Goal: Task Accomplishment & Management: Use online tool/utility

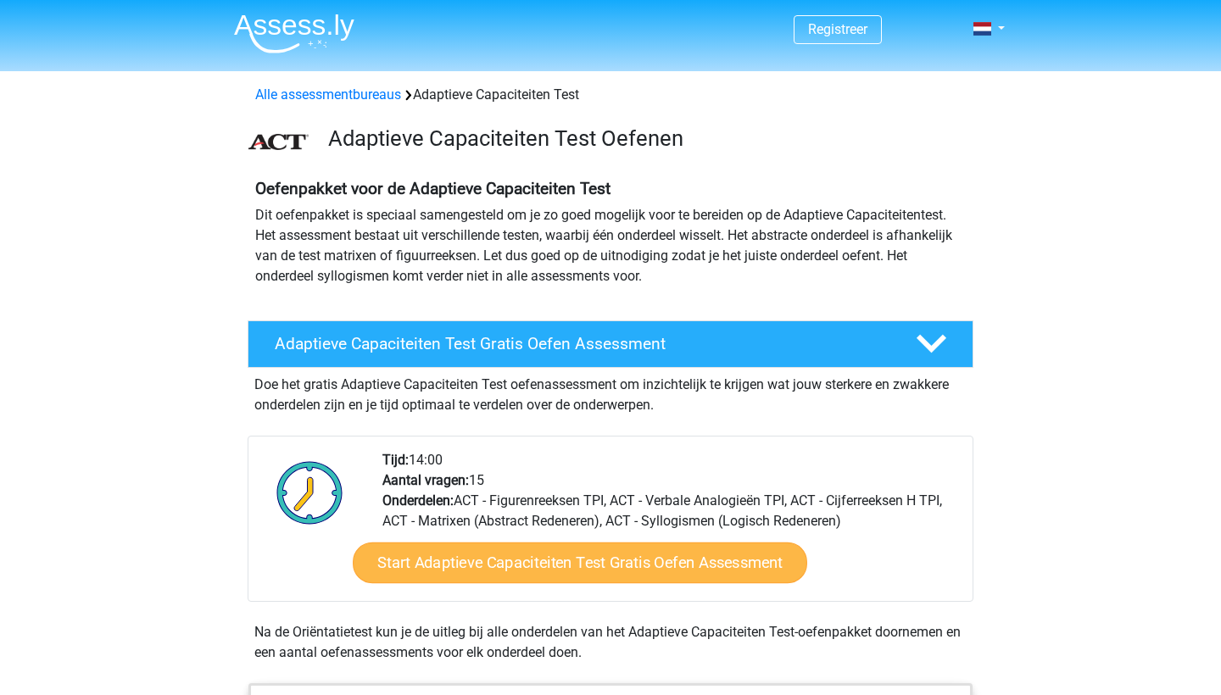
click at [427, 558] on link "Start Adaptieve Capaciteiten Test Gratis Oefen Assessment" at bounding box center [580, 563] width 455 height 41
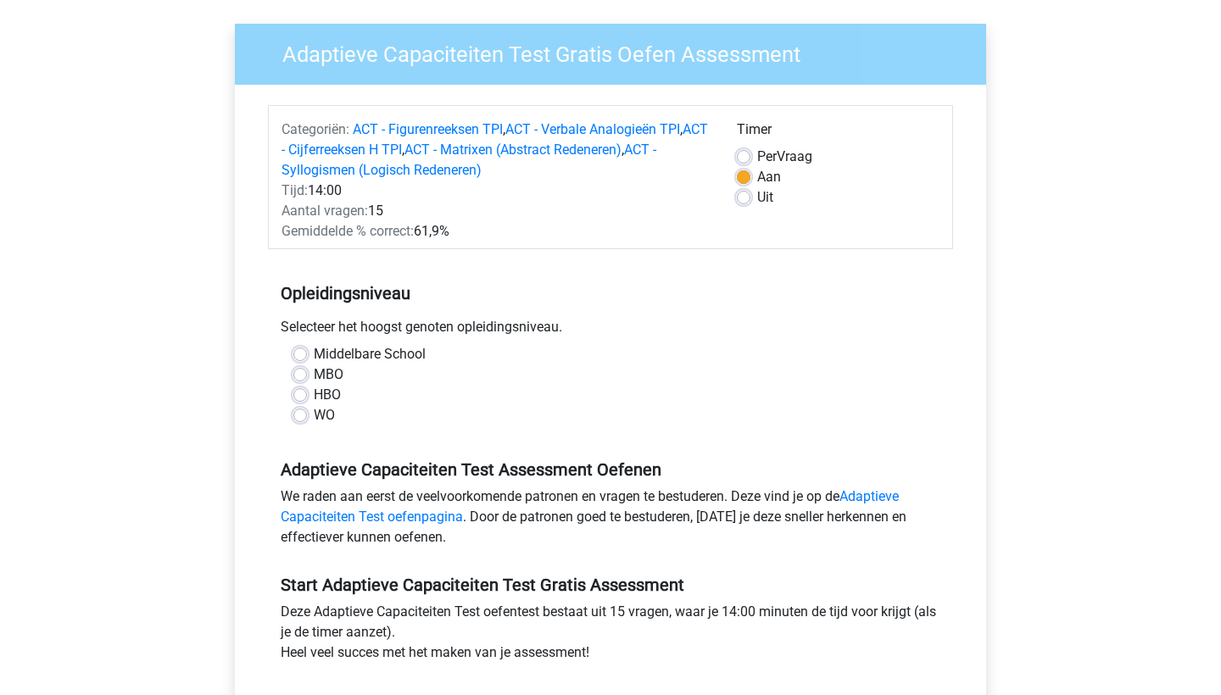
scroll to position [113, 0]
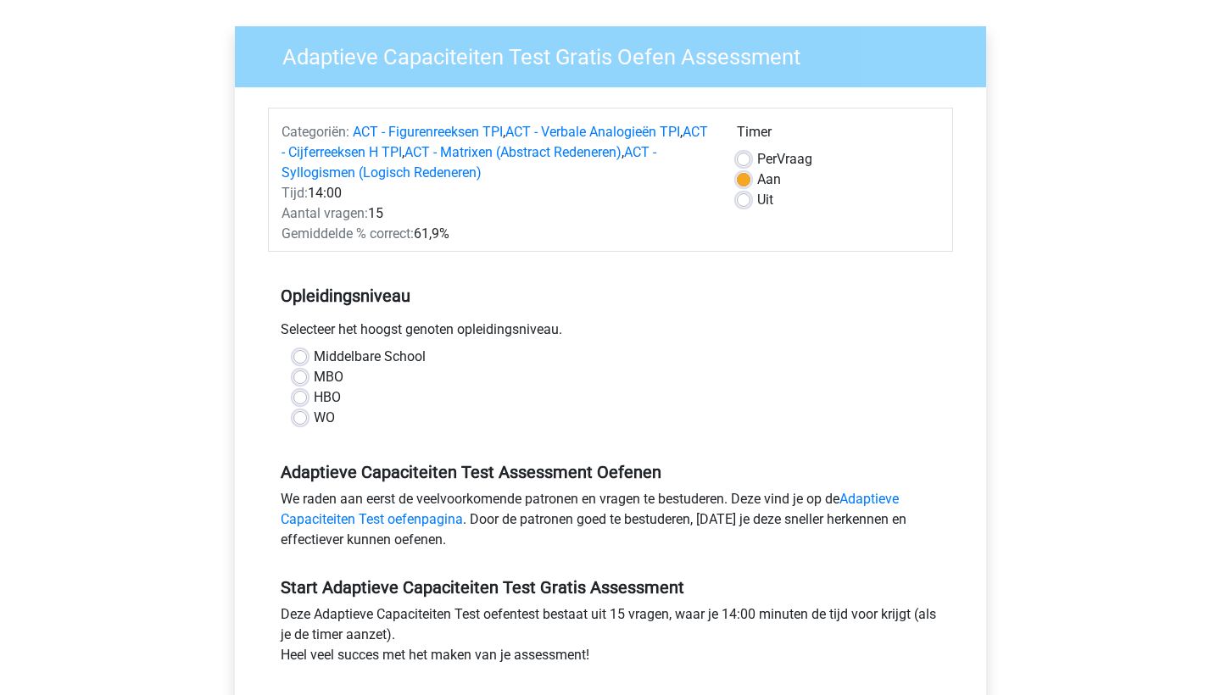
click at [327, 354] on label "Middelbare School" at bounding box center [370, 357] width 112 height 20
click at [307, 354] on input "Middelbare School" at bounding box center [300, 355] width 14 height 17
radio input "true"
click at [326, 375] on label "MBO" at bounding box center [329, 377] width 30 height 20
click at [307, 375] on input "MBO" at bounding box center [300, 375] width 14 height 17
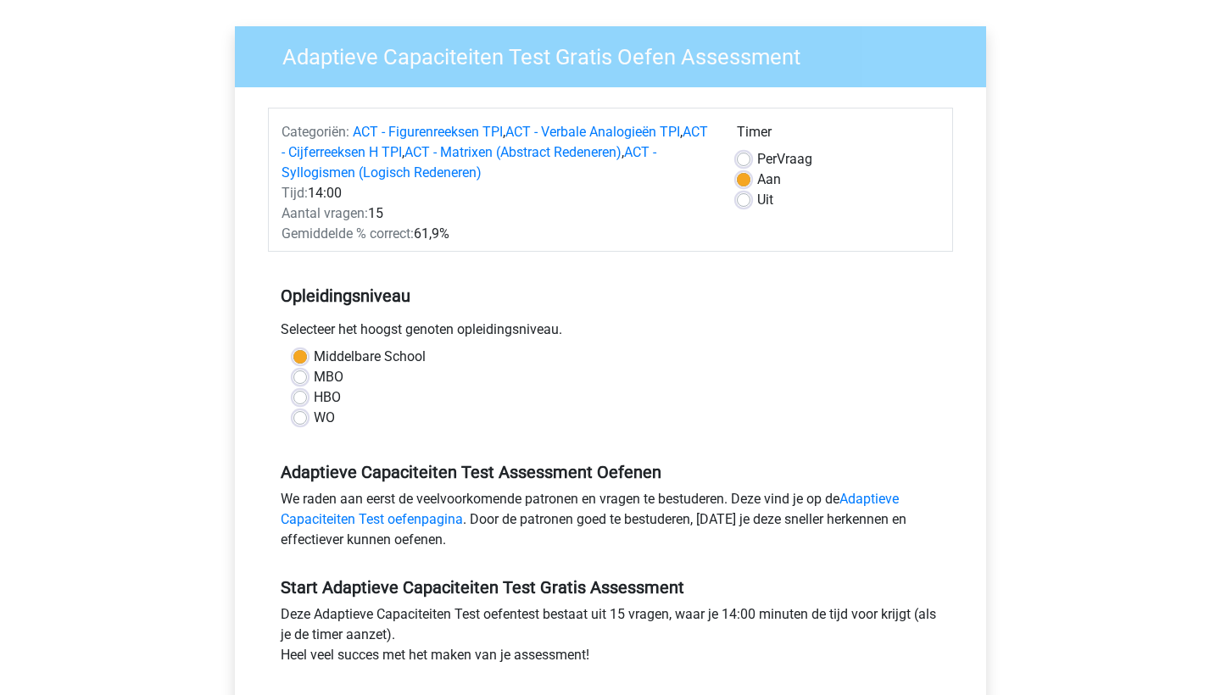
radio input "true"
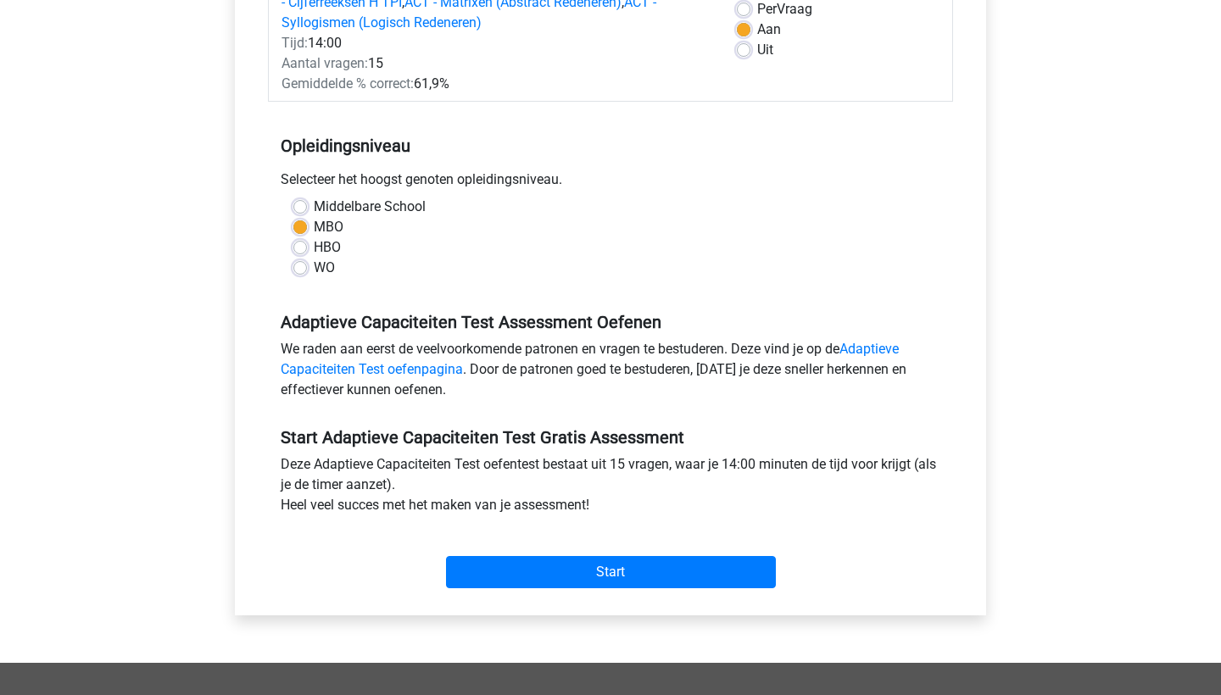
scroll to position [296, 0]
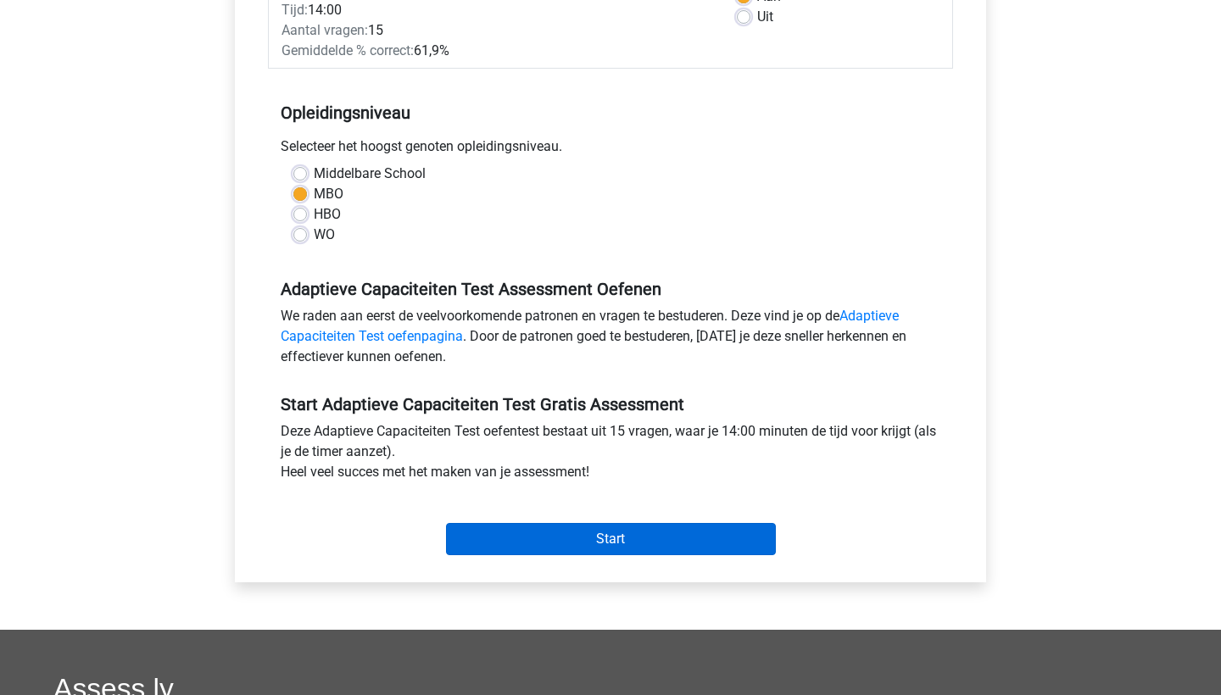
click at [561, 542] on input "Start" at bounding box center [611, 539] width 330 height 32
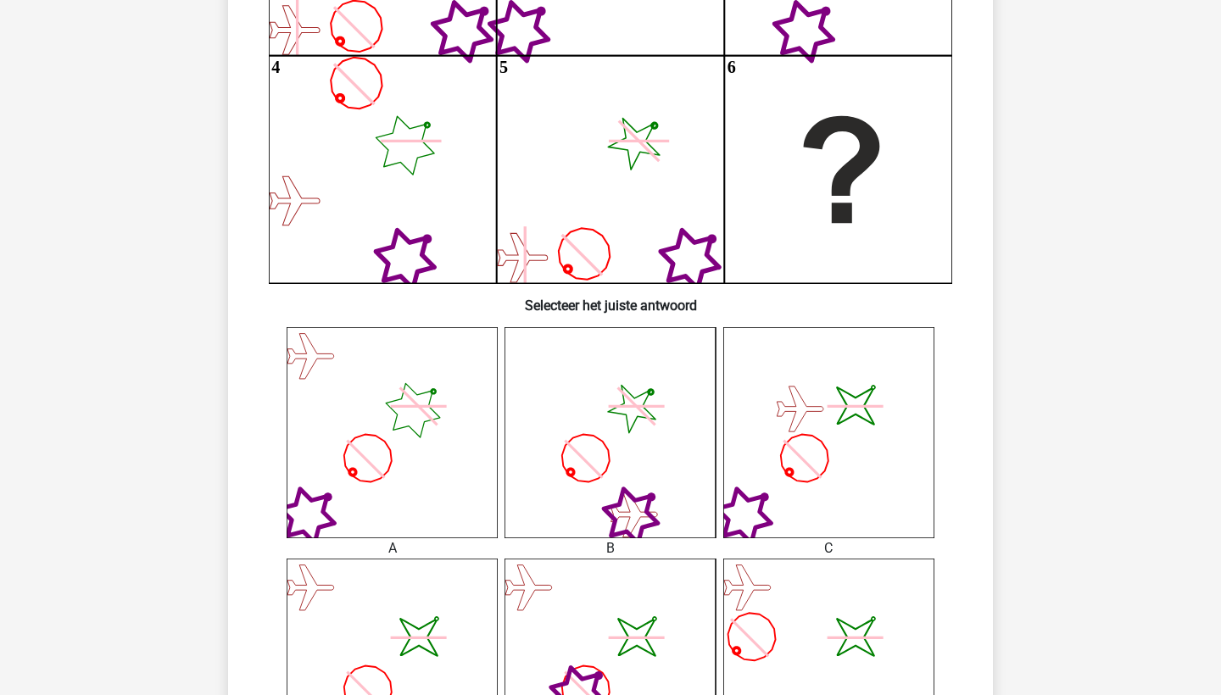
scroll to position [379, 0]
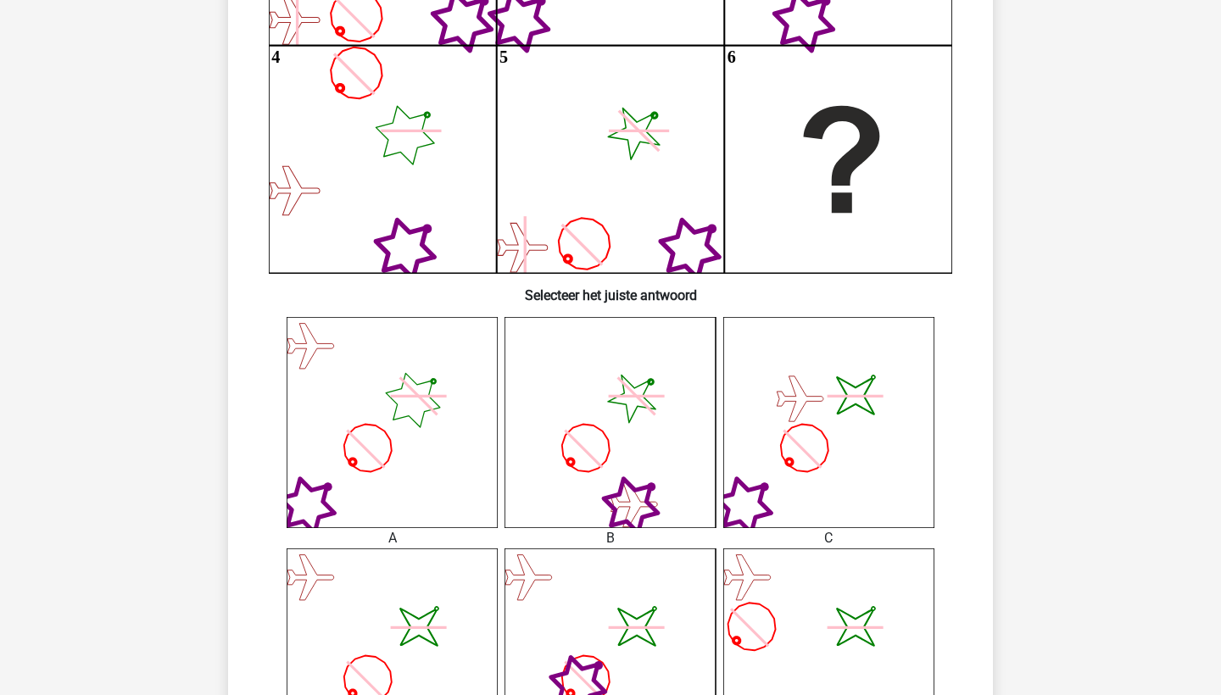
click at [373, 421] on icon at bounding box center [392, 422] width 211 height 211
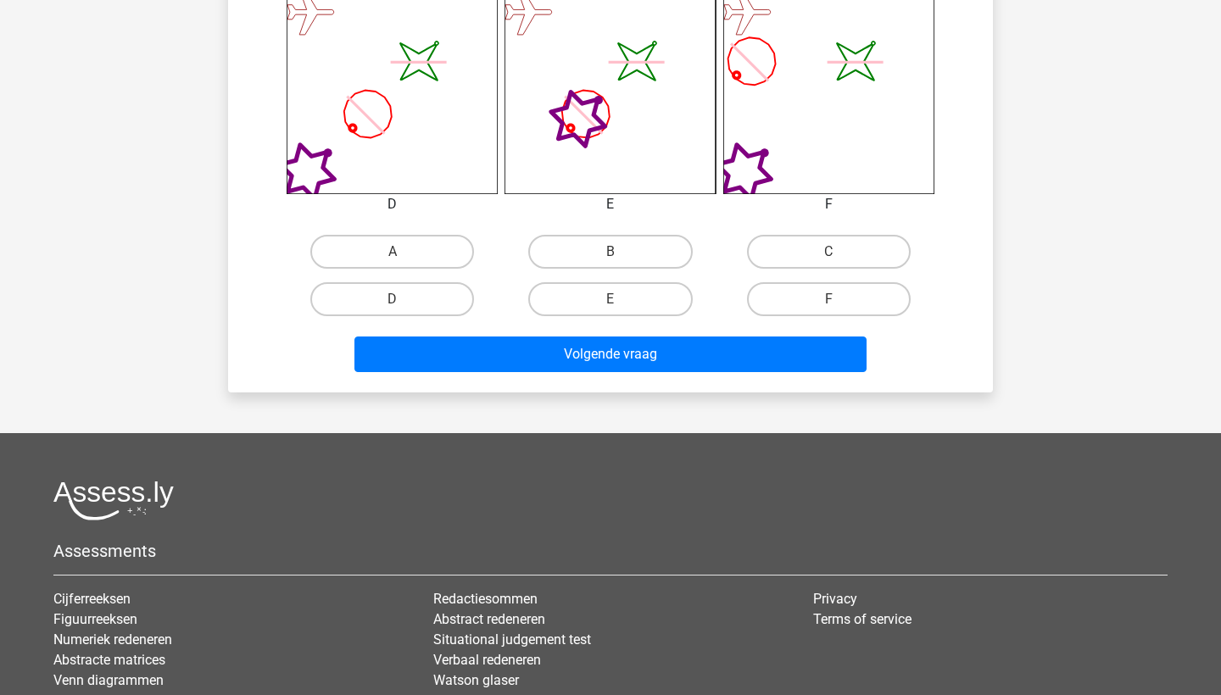
scroll to position [976, 0]
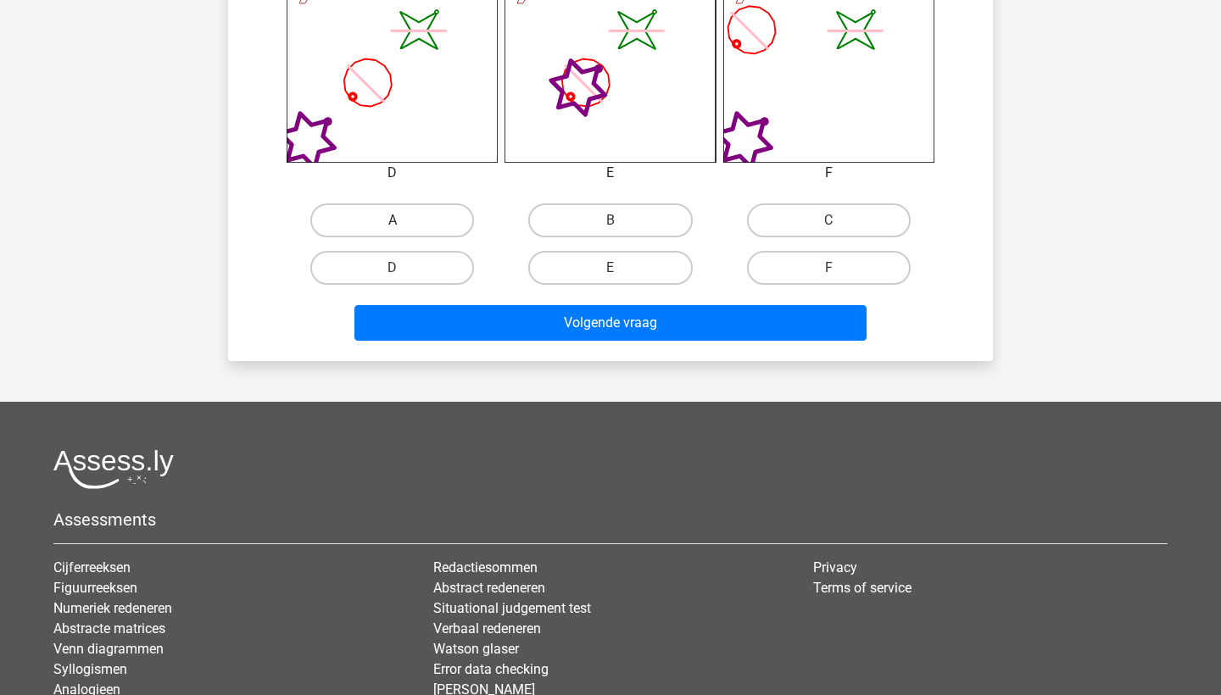
click at [416, 204] on label "A" at bounding box center [392, 221] width 164 height 34
click at [404, 220] on input "A" at bounding box center [398, 225] width 11 height 11
radio input "true"
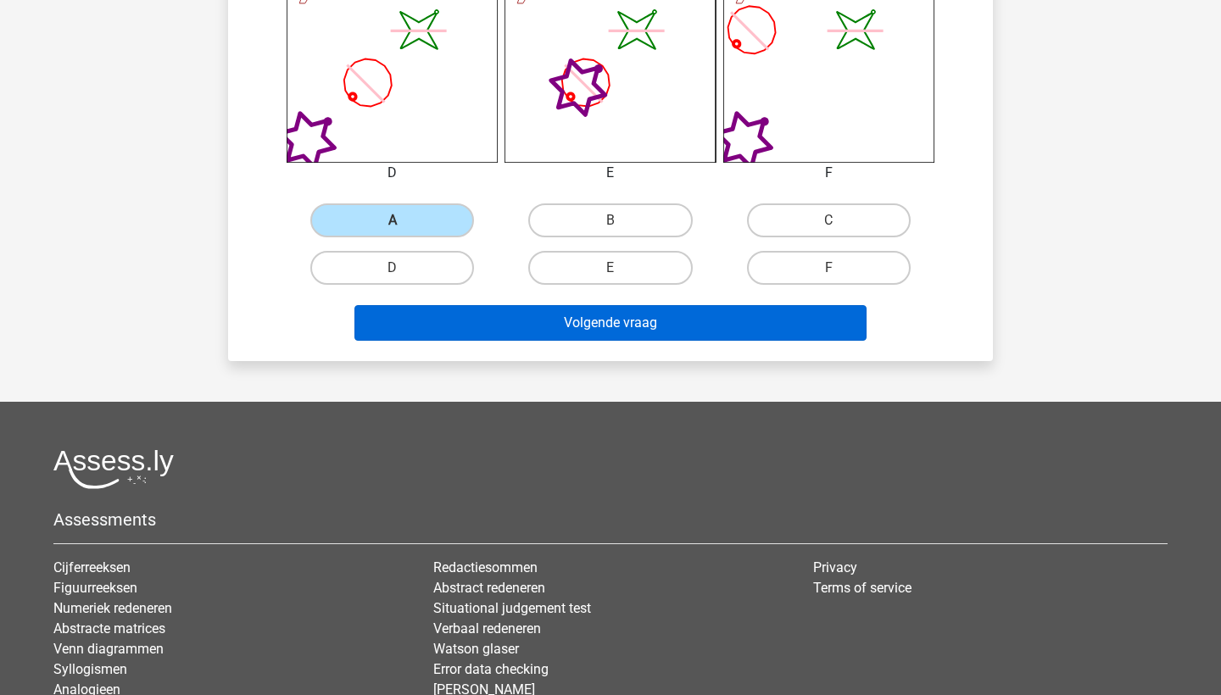
click at [594, 323] on button "Volgende vraag" at bounding box center [610, 323] width 513 height 36
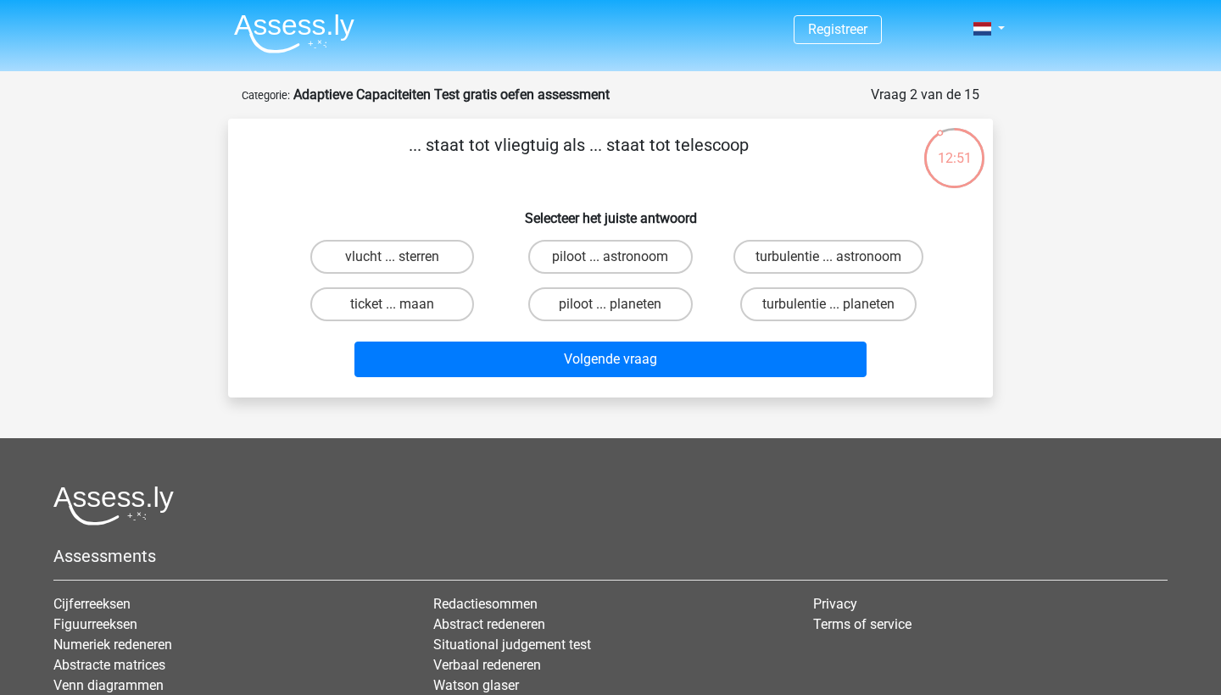
scroll to position [0, 0]
click at [629, 257] on label "piloot ... astronoom" at bounding box center [610, 257] width 164 height 34
click at [622, 257] on input "piloot ... astronoom" at bounding box center [616, 262] width 11 height 11
radio input "true"
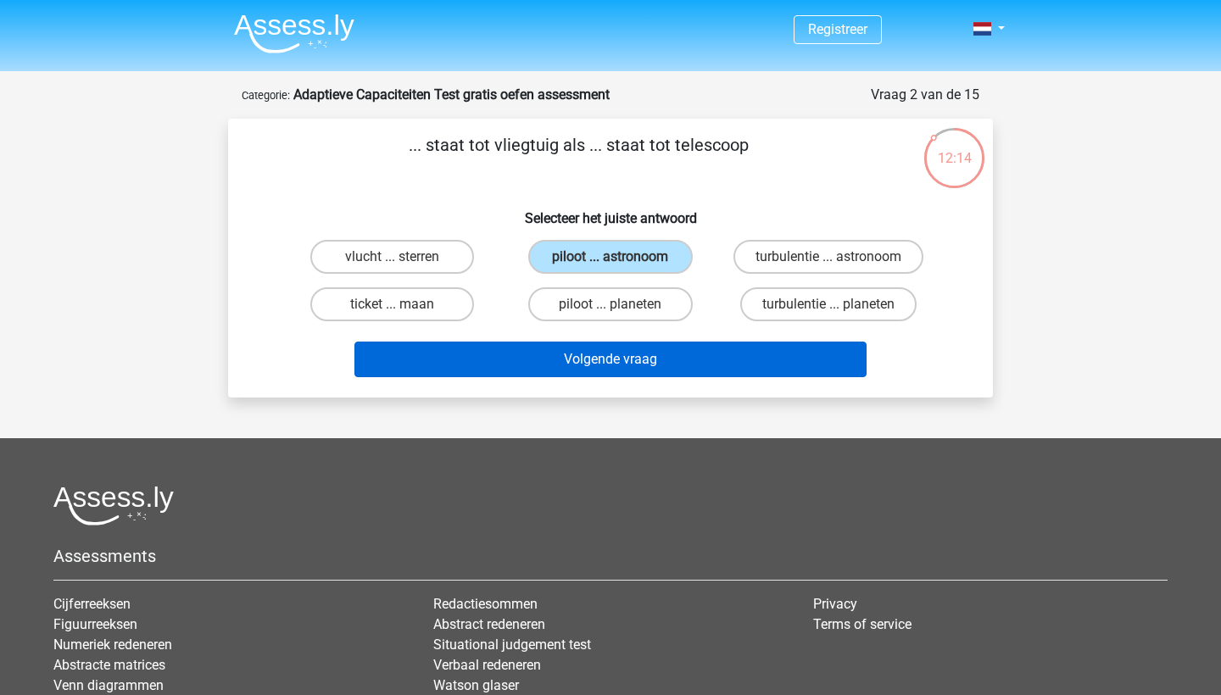
click at [583, 366] on button "Volgende vraag" at bounding box center [610, 360] width 513 height 36
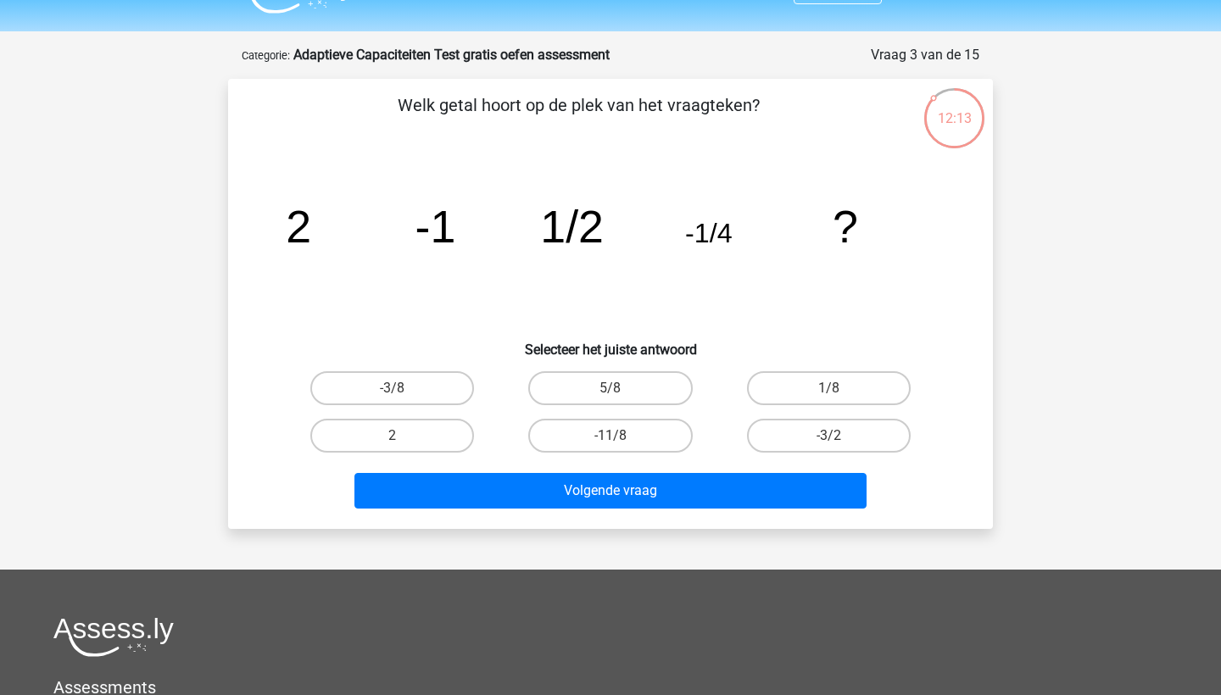
scroll to position [39, 0]
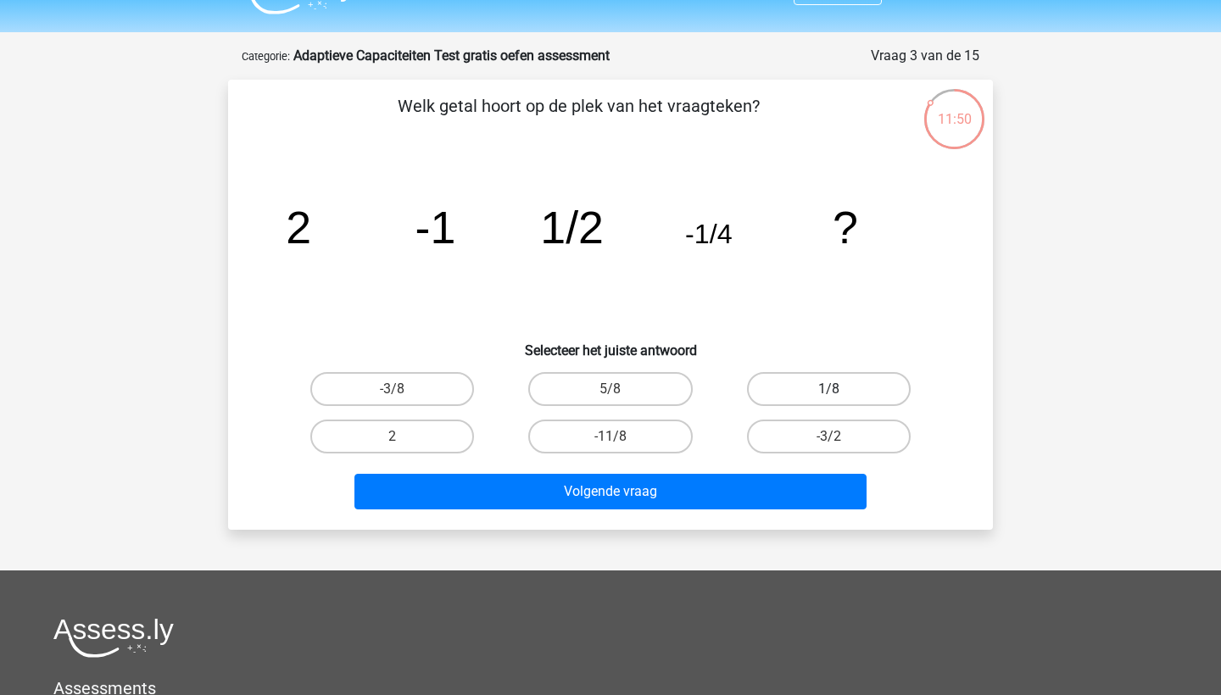
click at [822, 391] on label "1/8" at bounding box center [829, 389] width 164 height 34
click at [829, 391] on input "1/8" at bounding box center [834, 394] width 11 height 11
radio input "true"
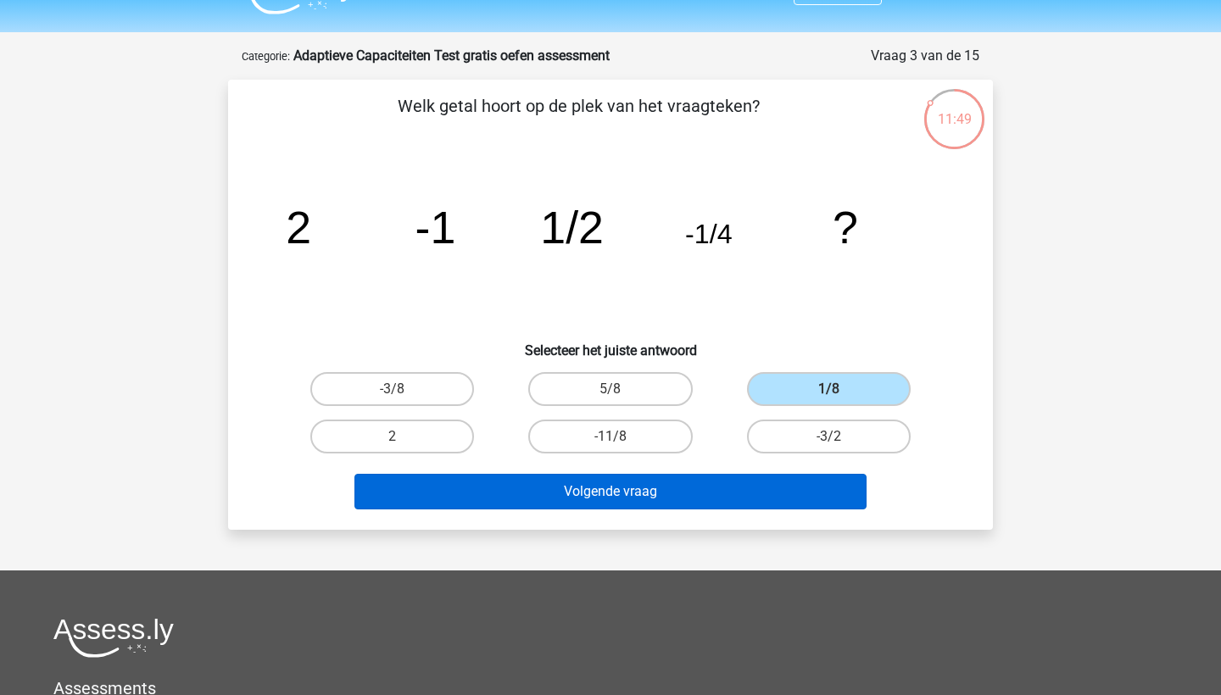
click at [680, 506] on button "Volgende vraag" at bounding box center [610, 492] width 513 height 36
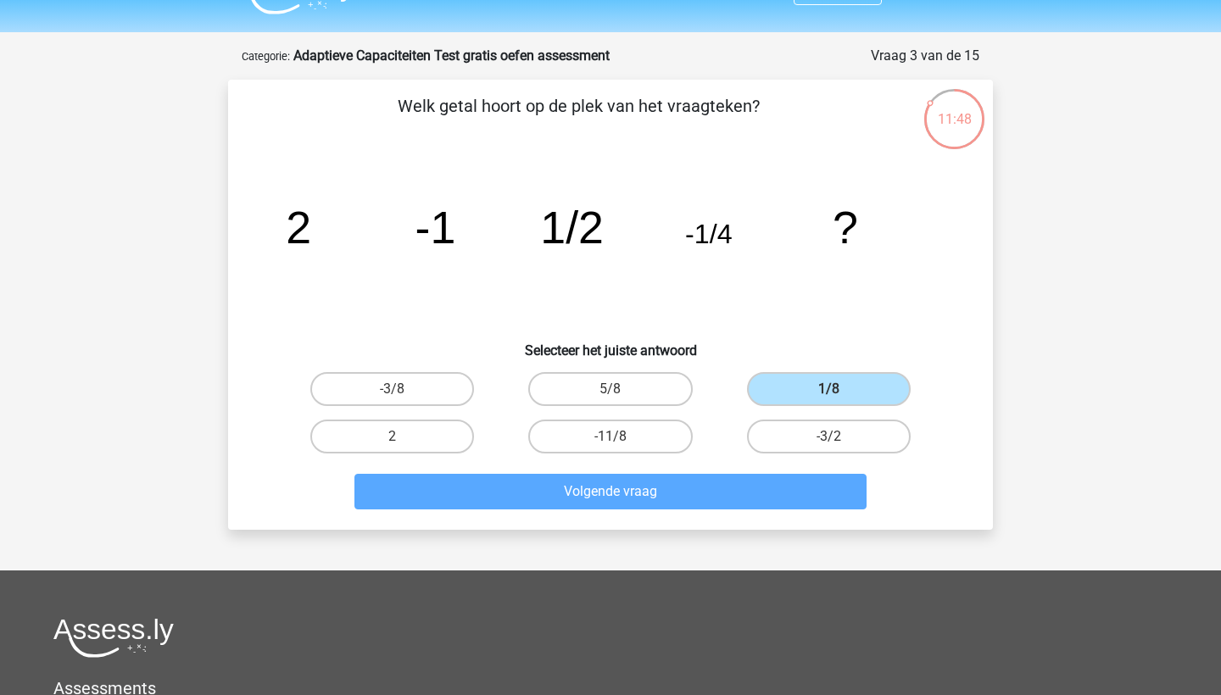
scroll to position [85, 0]
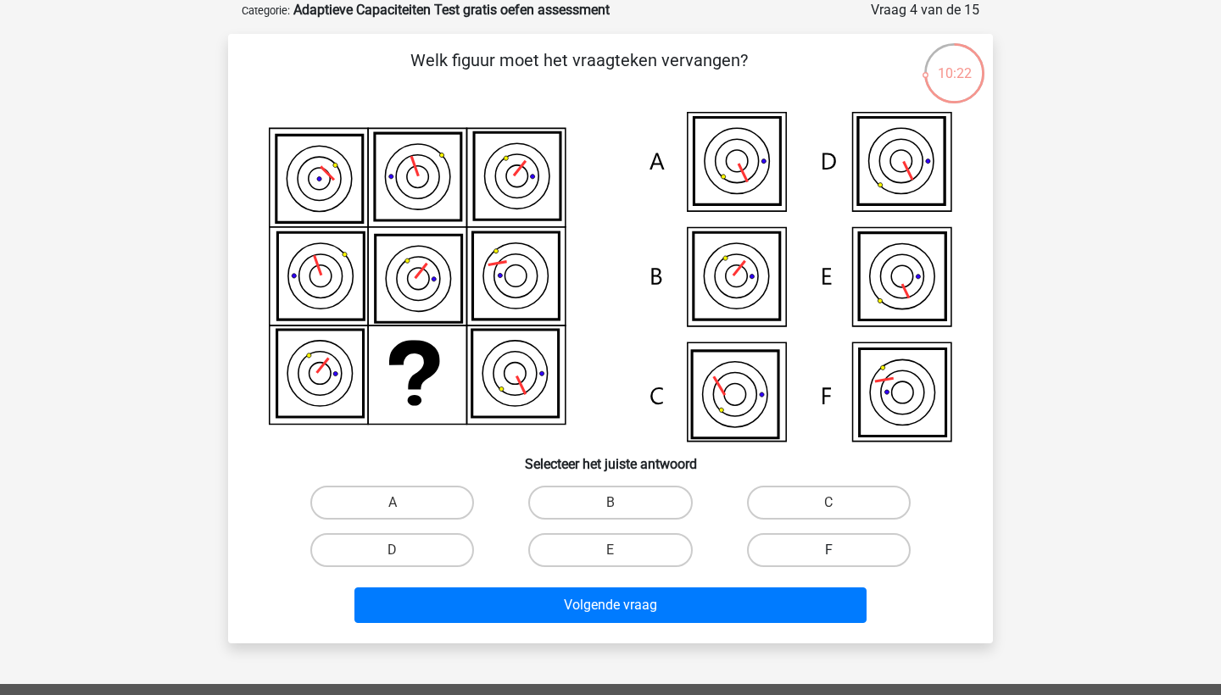
click at [837, 562] on label "F" at bounding box center [829, 550] width 164 height 34
click at [837, 561] on input "F" at bounding box center [834, 555] width 11 height 11
radio input "true"
click at [811, 624] on div "Volgende vraag" at bounding box center [610, 609] width 655 height 42
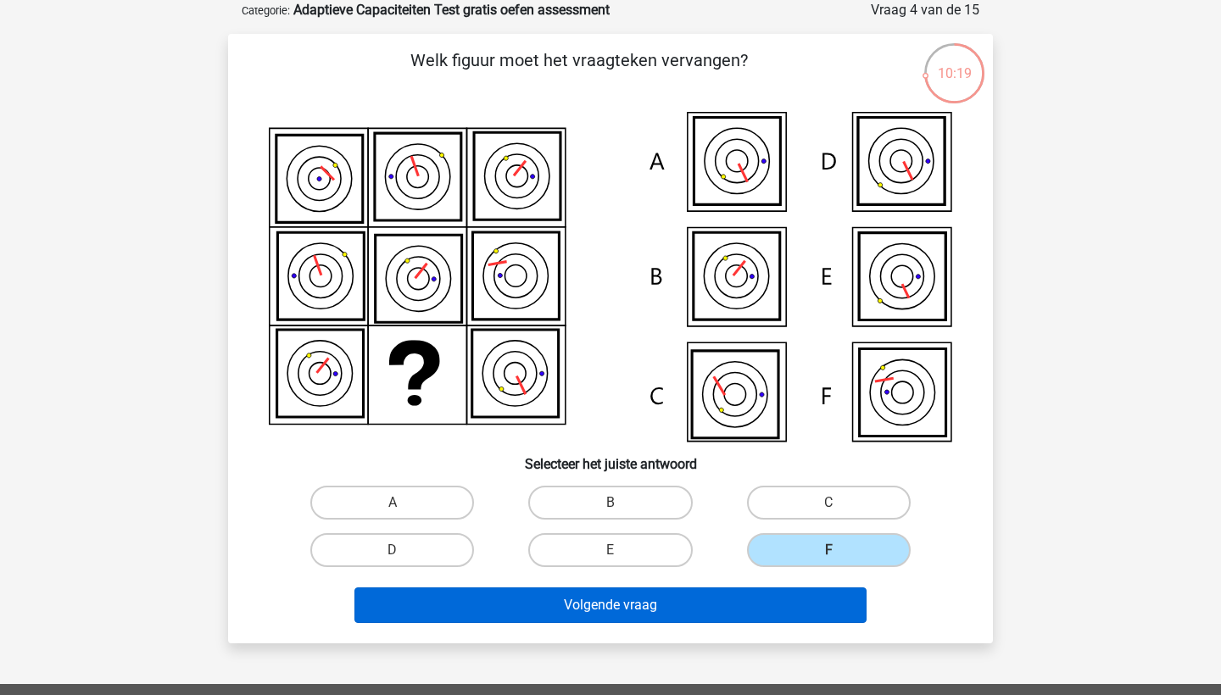
click at [812, 607] on button "Volgende vraag" at bounding box center [610, 606] width 513 height 36
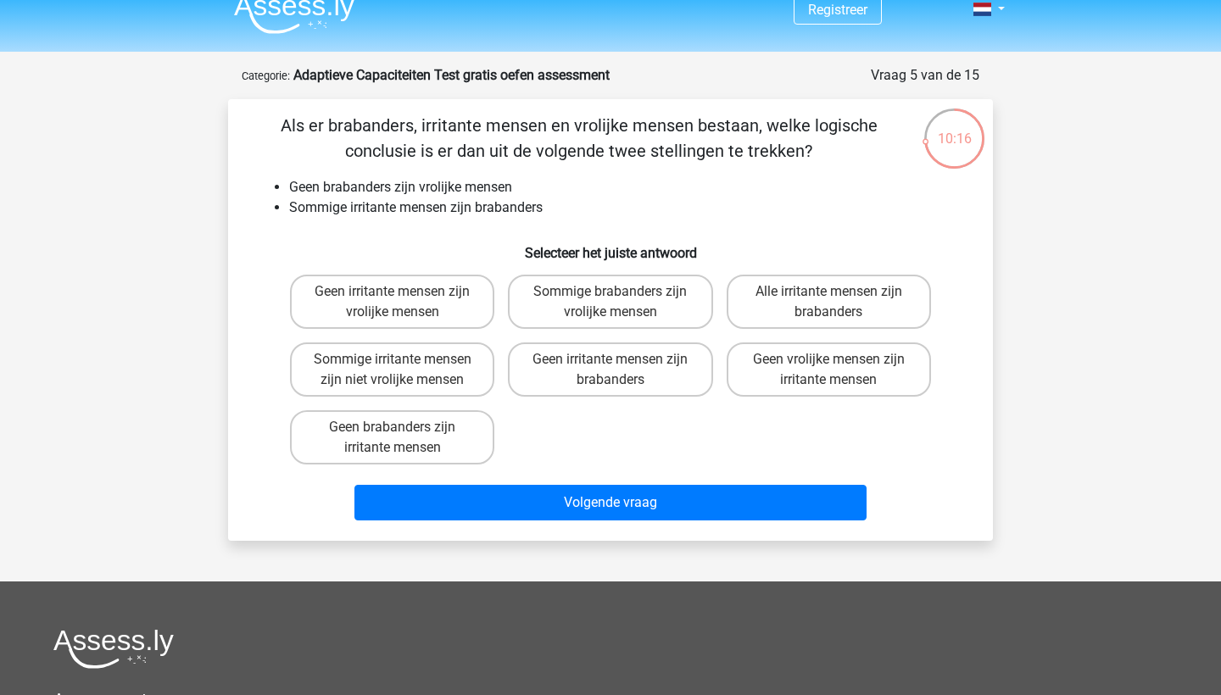
scroll to position [0, 0]
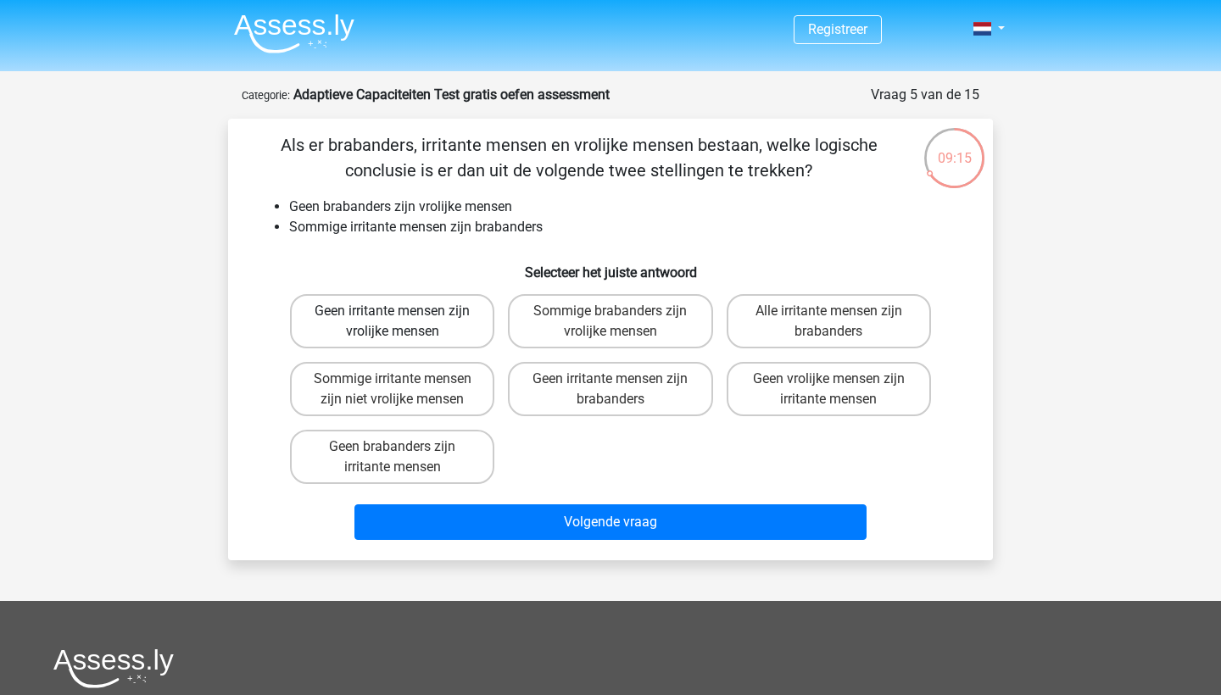
click at [375, 321] on label "Geen irritante mensen zijn vrolijke mensen" at bounding box center [392, 321] width 204 height 54
click at [393, 321] on input "Geen irritante mensen zijn vrolijke mensen" at bounding box center [398, 316] width 11 height 11
radio input "true"
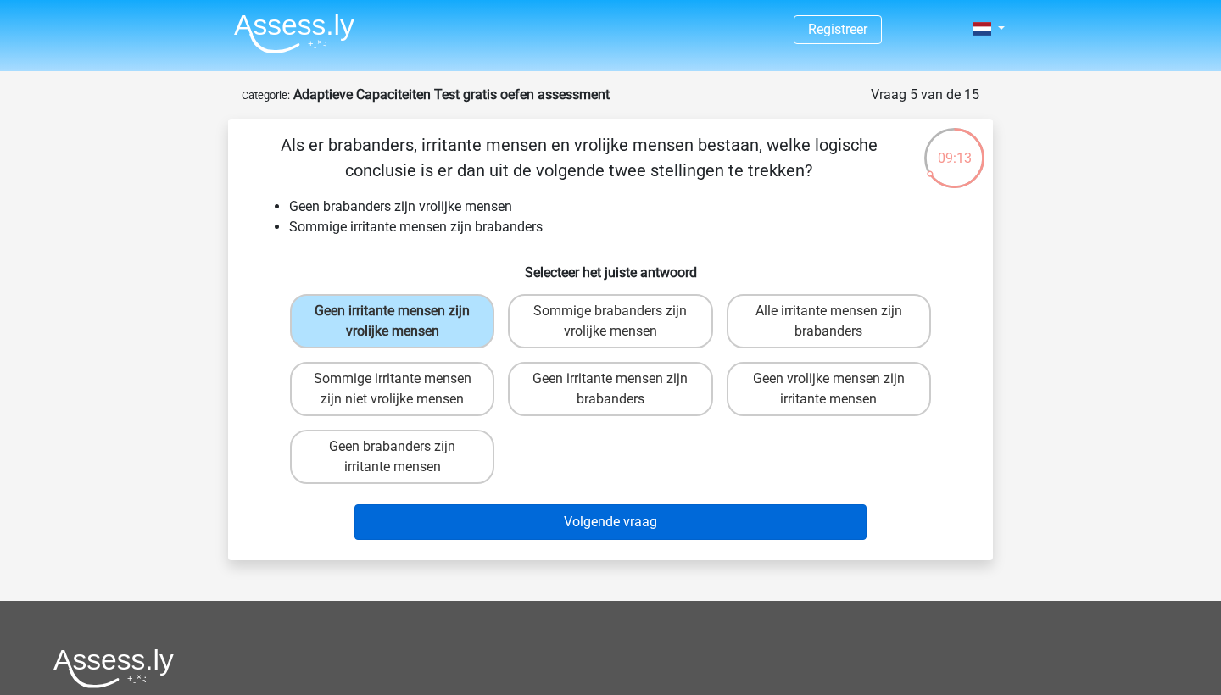
click at [634, 527] on button "Volgende vraag" at bounding box center [610, 523] width 513 height 36
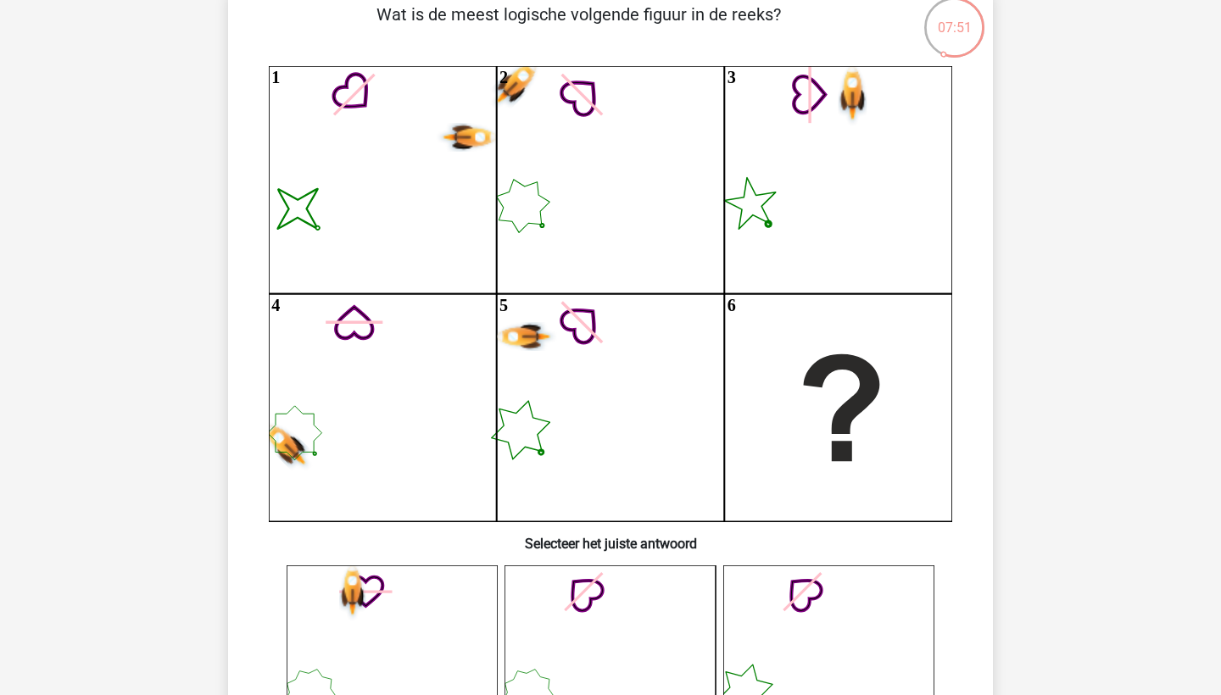
scroll to position [128, 0]
